Goal: Task Accomplishment & Management: Manage account settings

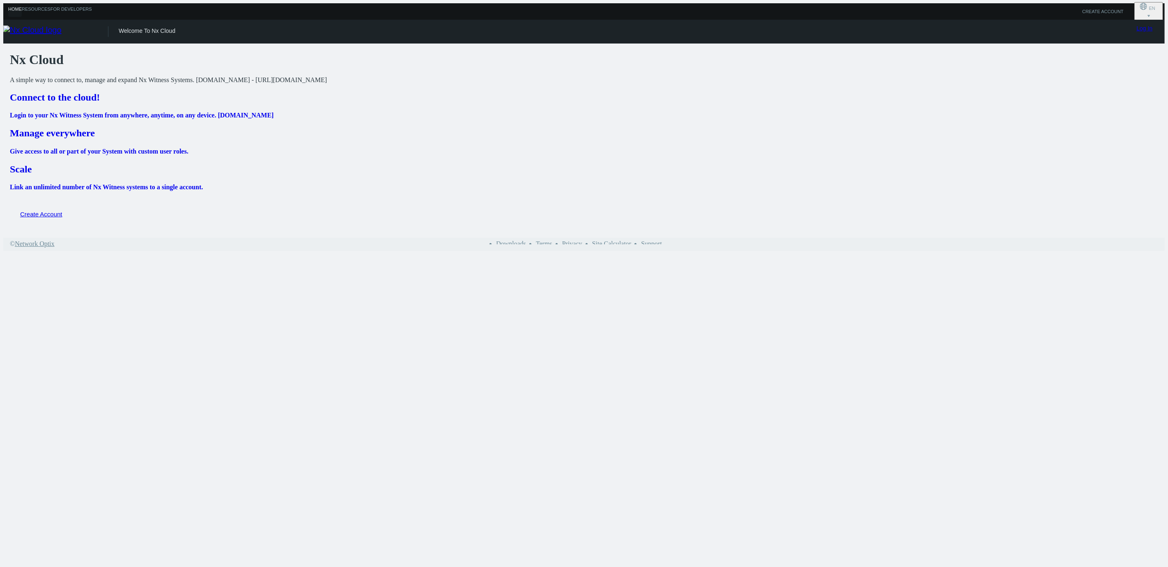
click at [1145, 30] on link "Log In" at bounding box center [1145, 28] width 16 height 7
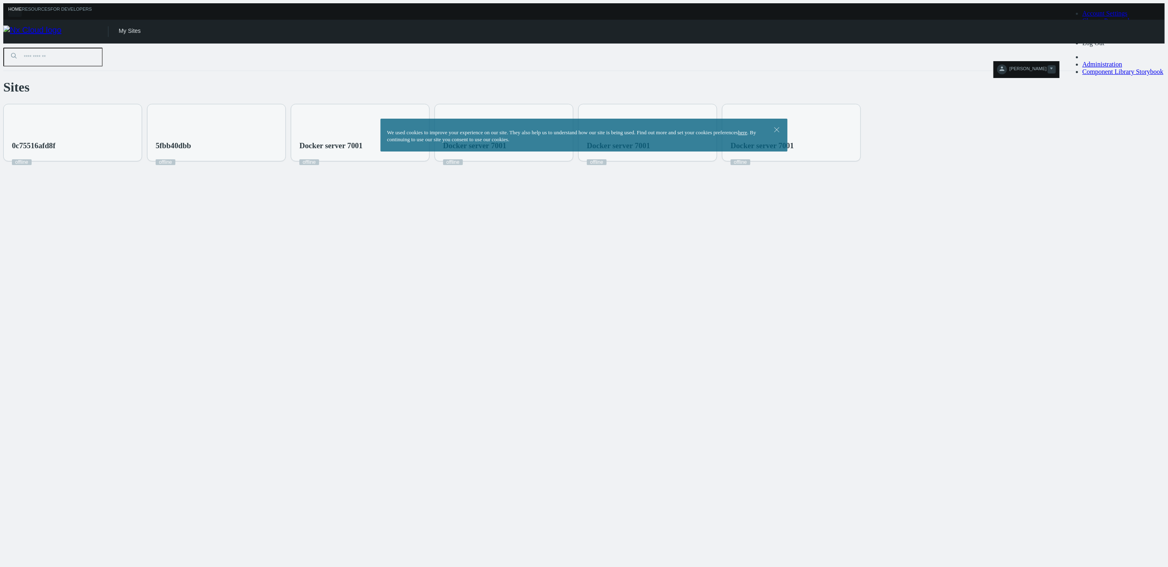
click at [1047, 66] on span "[PERSON_NAME]" at bounding box center [1028, 70] width 37 height 9
click at [1105, 46] on span "Log Out" at bounding box center [1094, 42] width 22 height 7
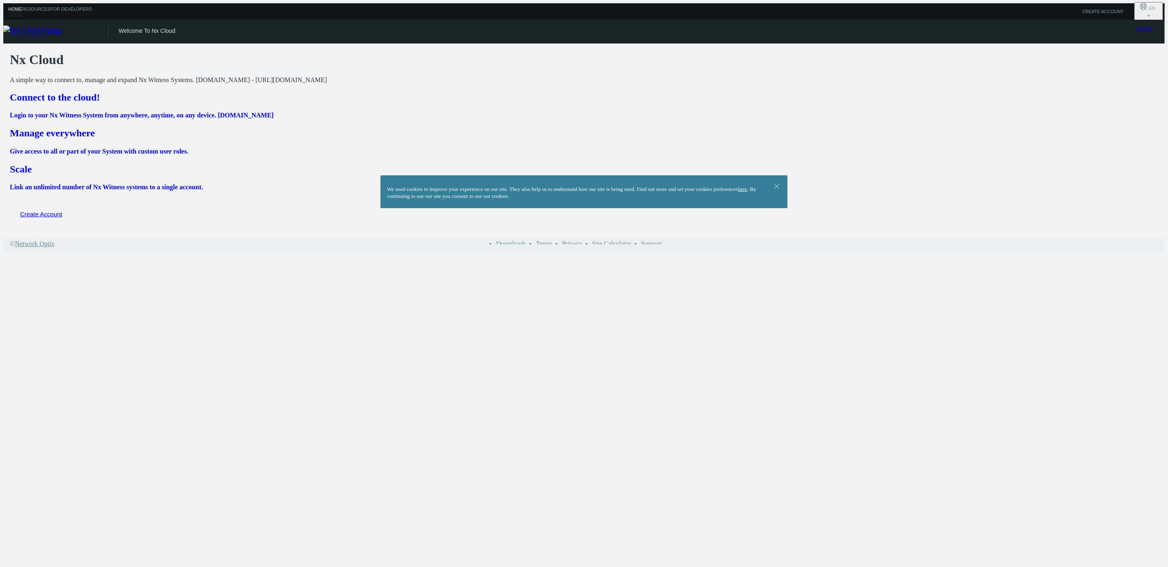
click at [1146, 25] on link "Log In" at bounding box center [1145, 28] width 16 height 7
